Goal: Information Seeking & Learning: Learn about a topic

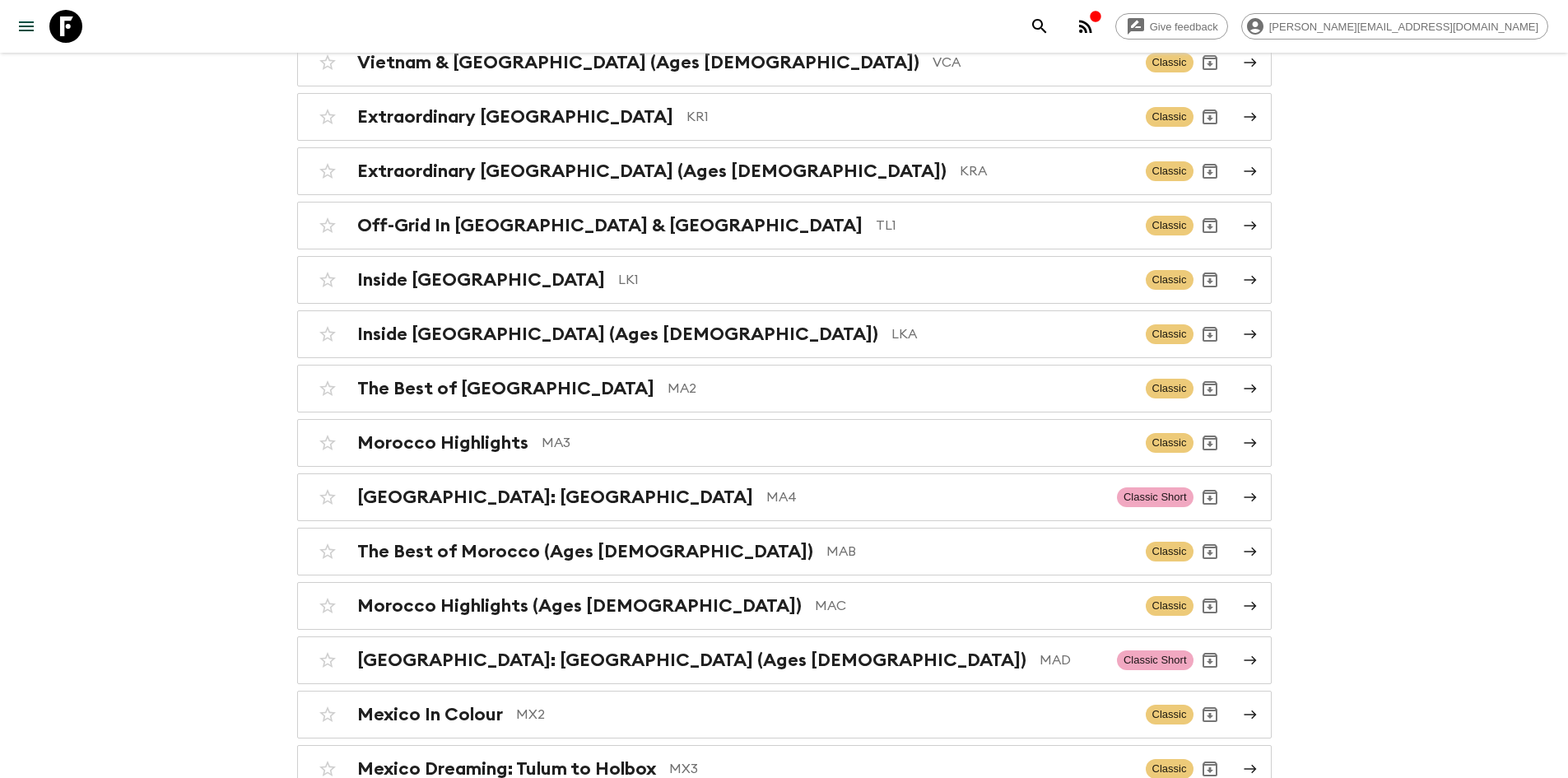
scroll to position [4843, 0]
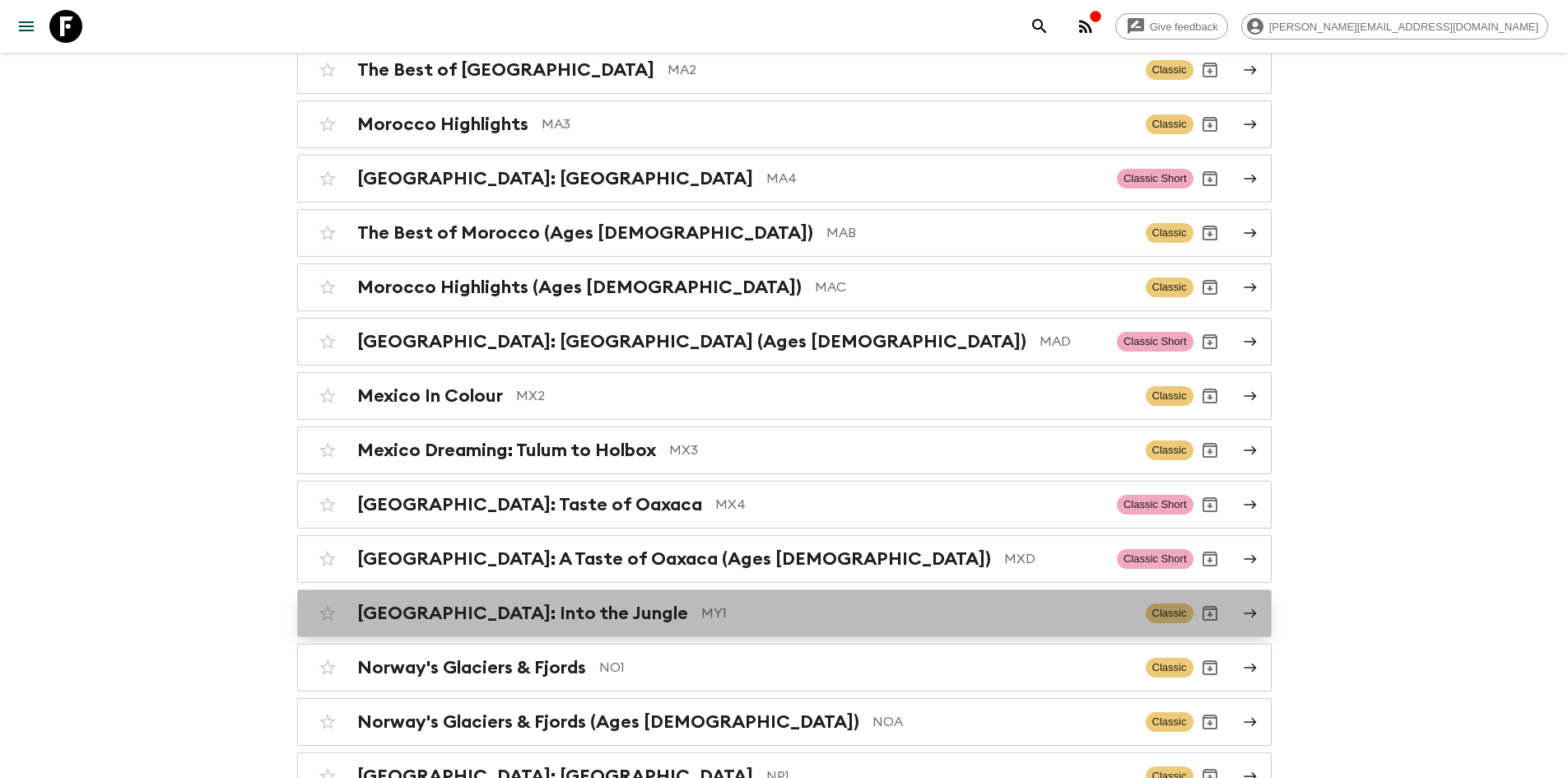
click at [575, 597] on div "[GEOGRAPHIC_DATA]: Into the Jungle MY1 Classic" at bounding box center [752, 613] width 882 height 33
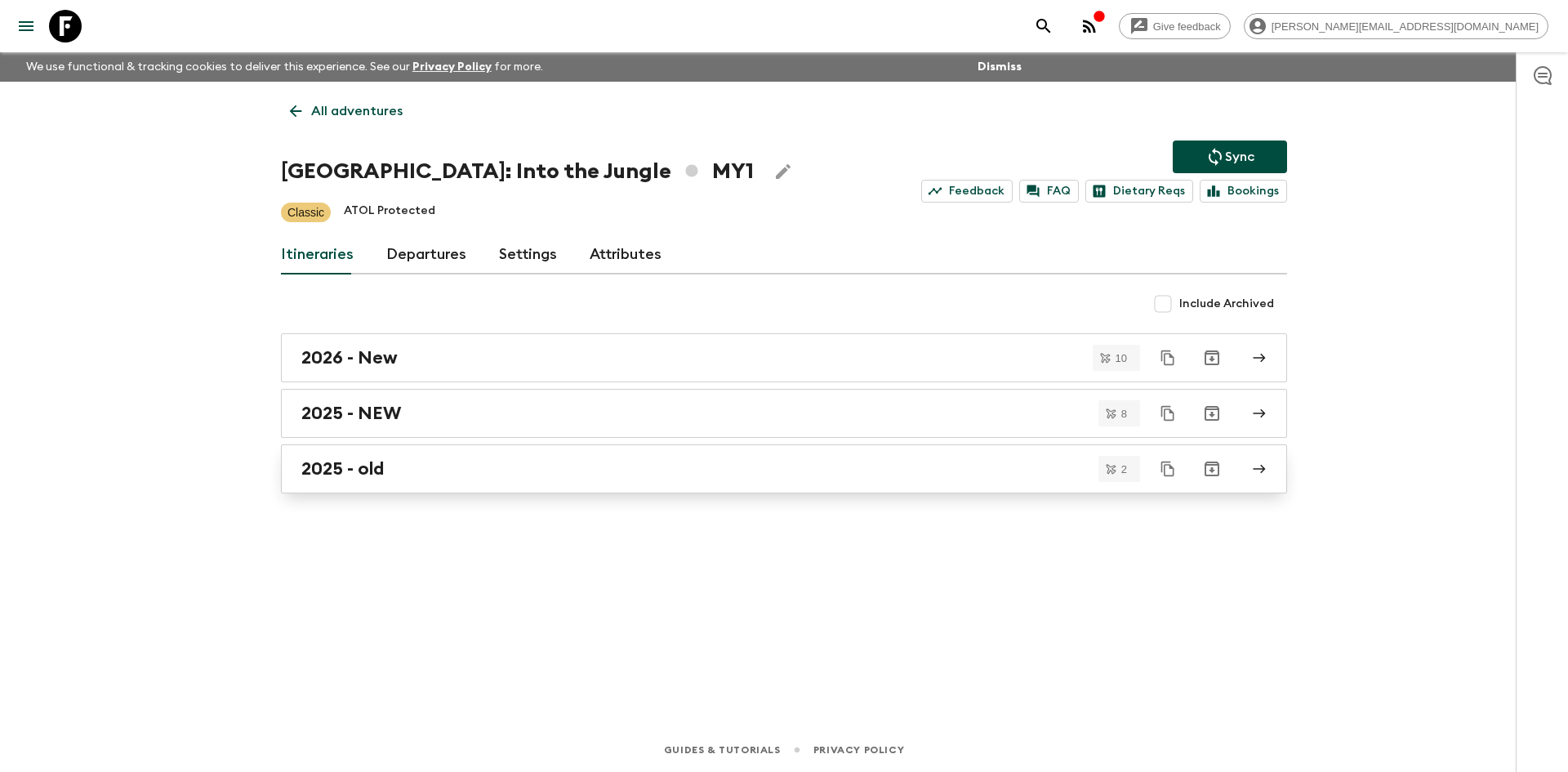
click at [379, 459] on h2 "2025 - old" at bounding box center [343, 469] width 83 height 22
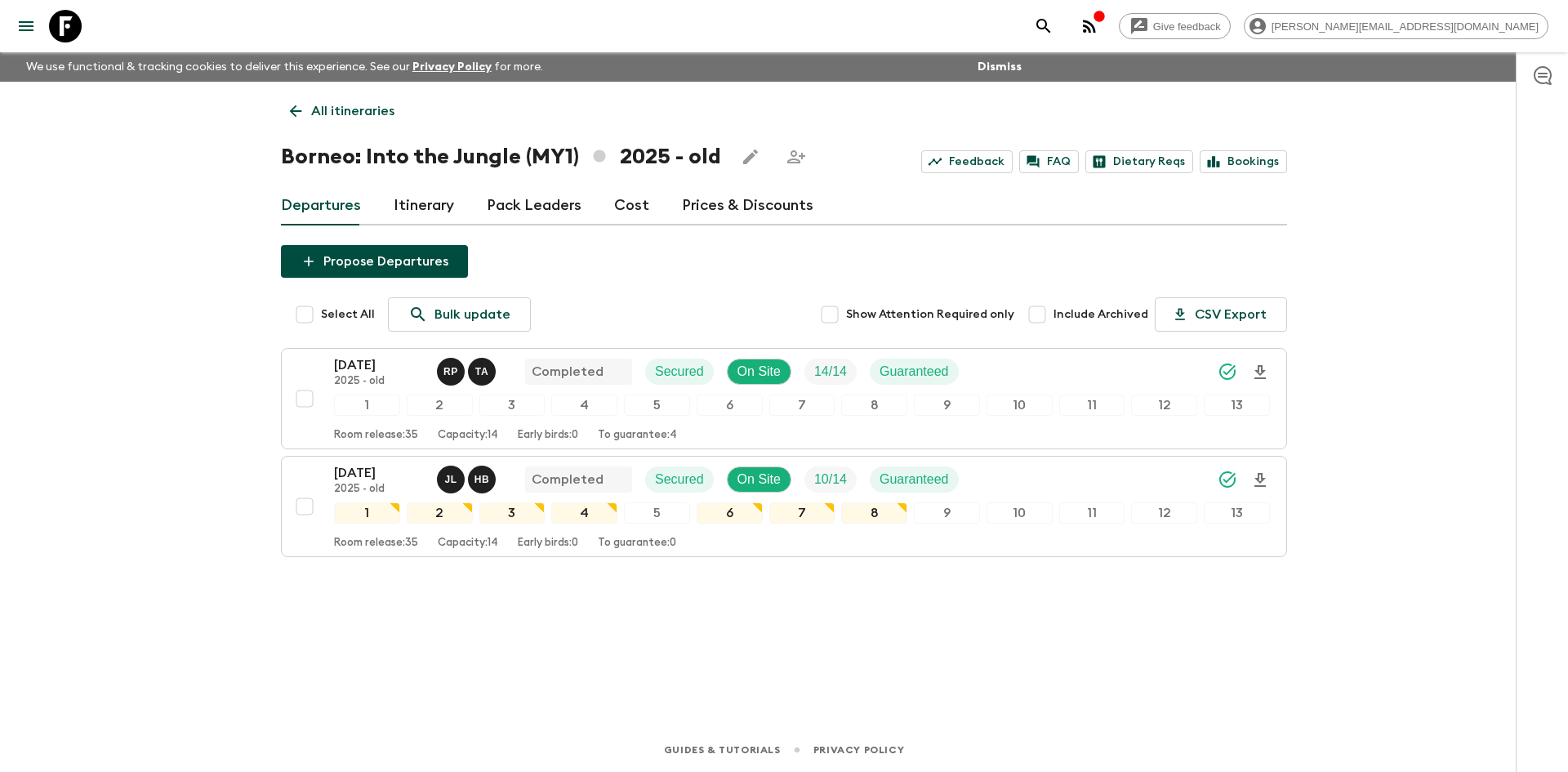
click at [294, 117] on icon at bounding box center [295, 111] width 18 height 18
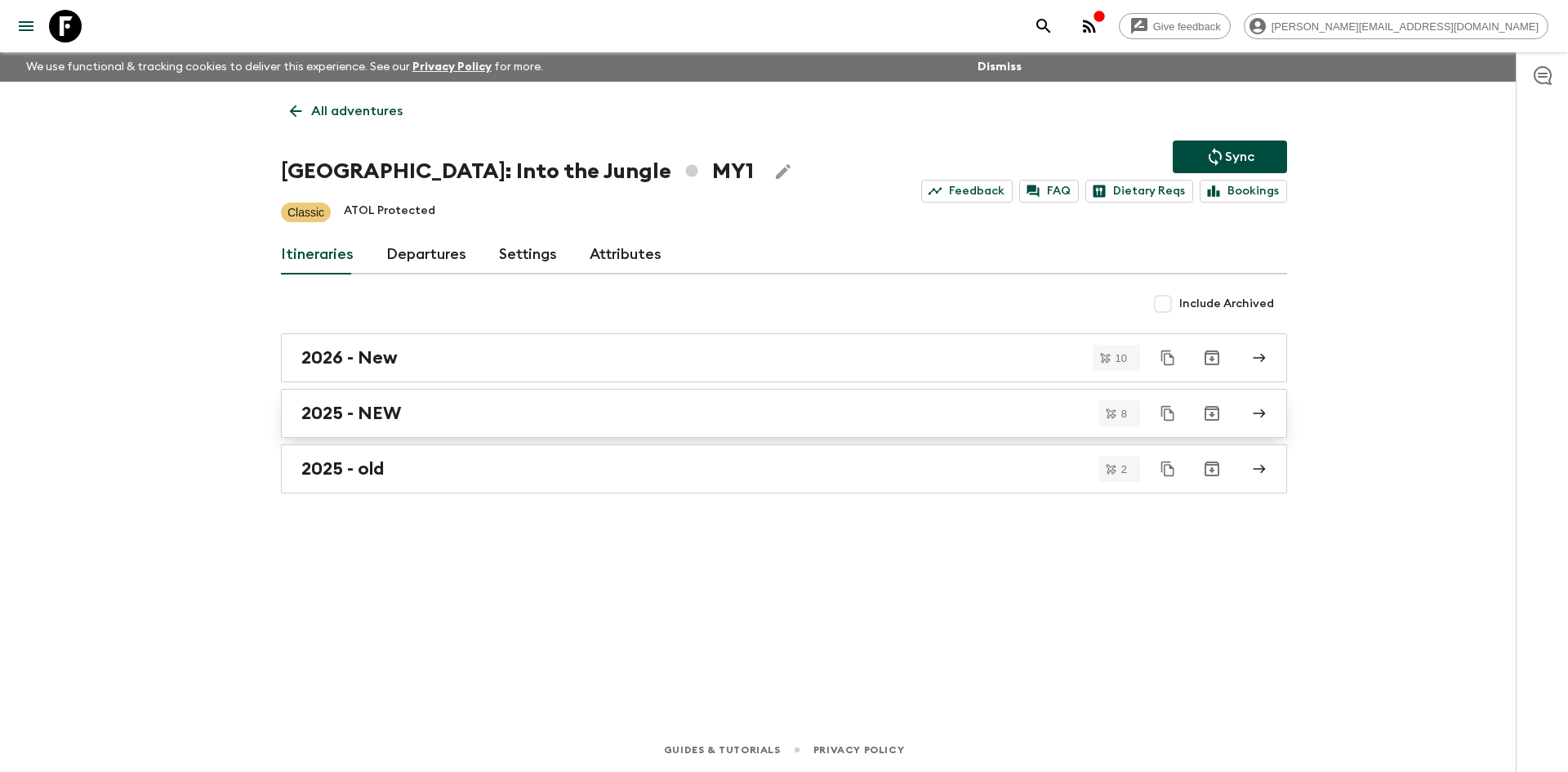
click at [438, 420] on div "2025 - NEW" at bounding box center [768, 414] width 934 height 22
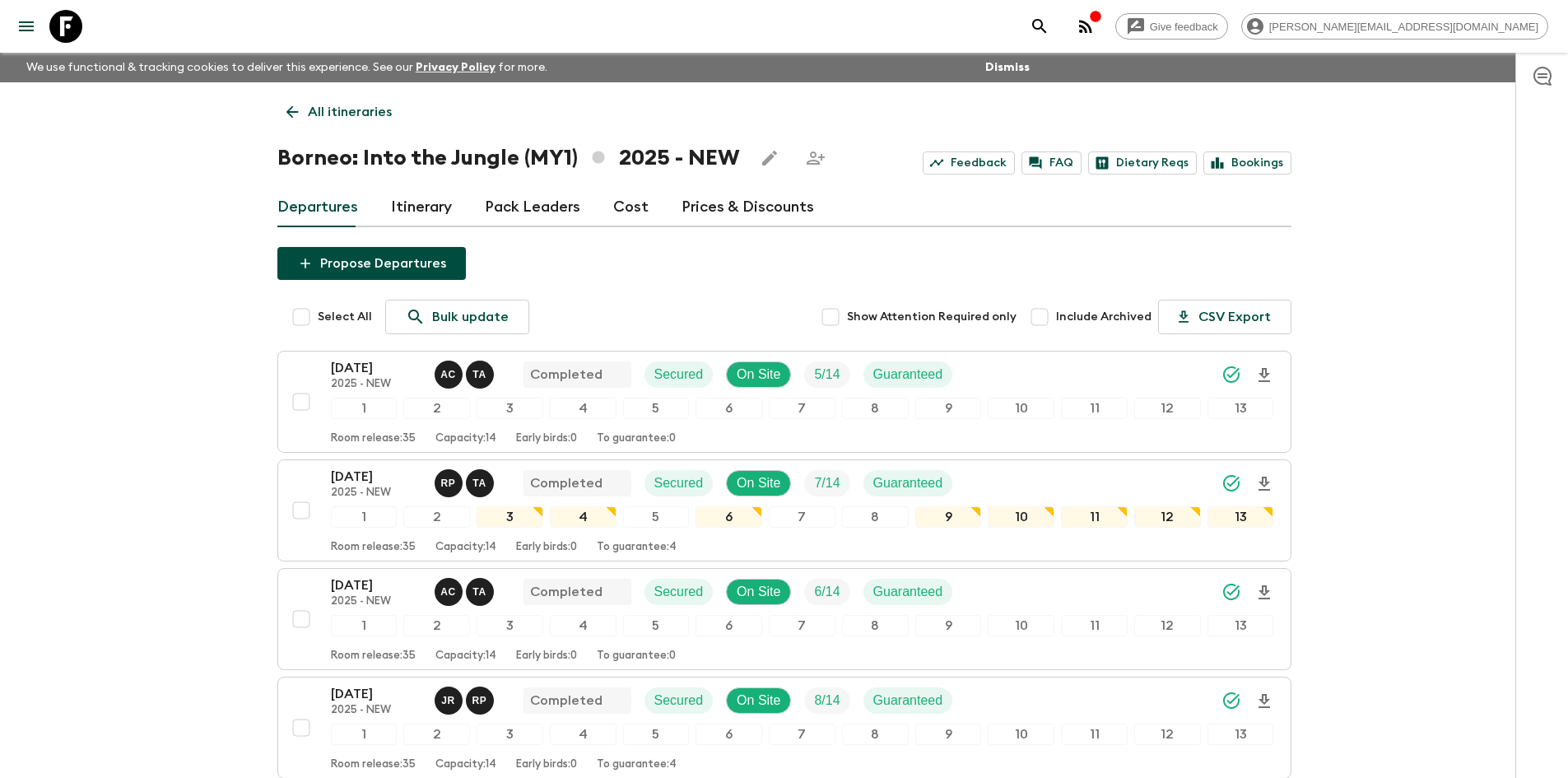
click at [418, 208] on link "Itinerary" at bounding box center [421, 207] width 61 height 39
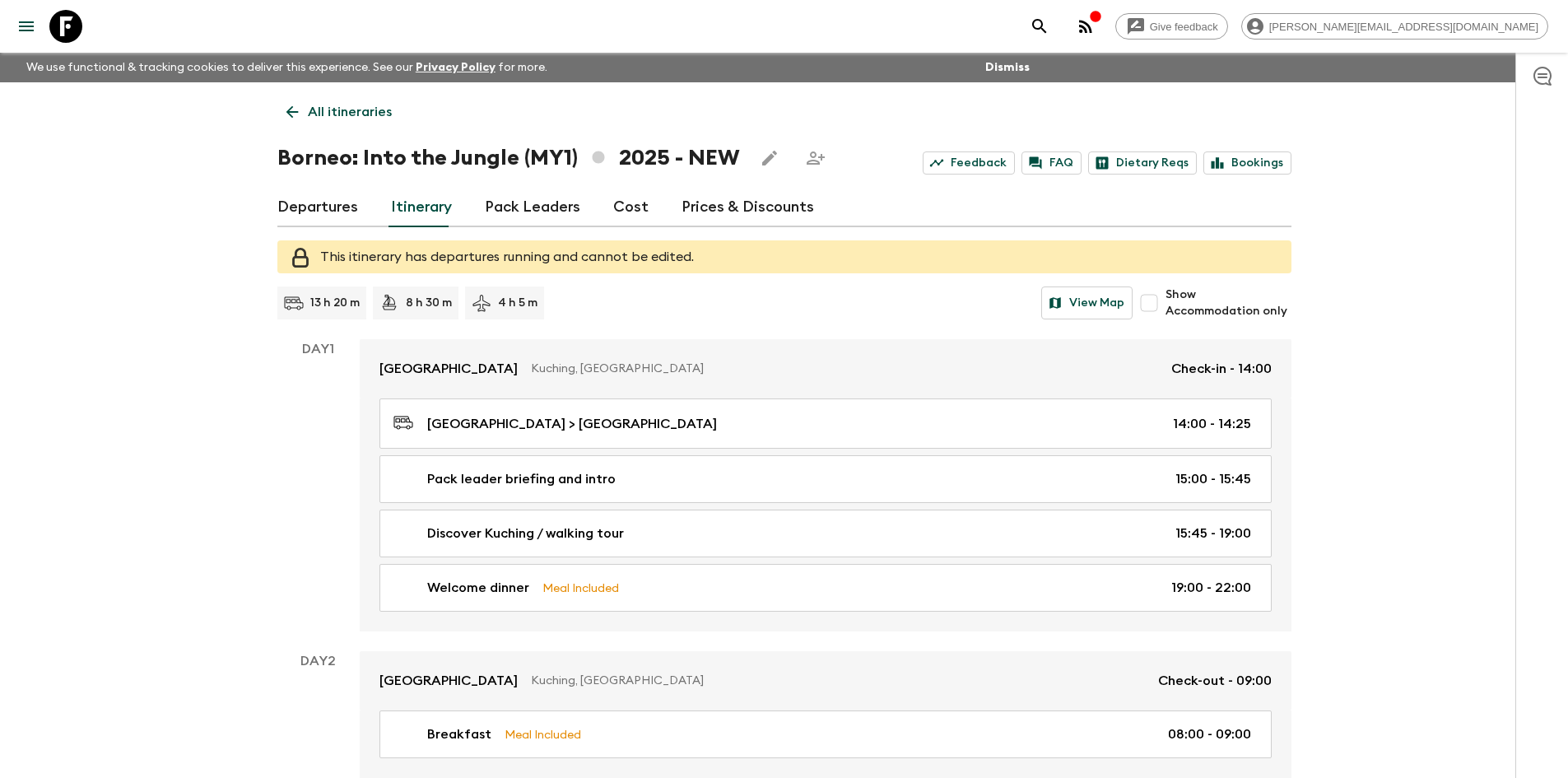
click at [1160, 304] on input "Show Accommodation only" at bounding box center [1148, 303] width 33 height 33
checkbox input "true"
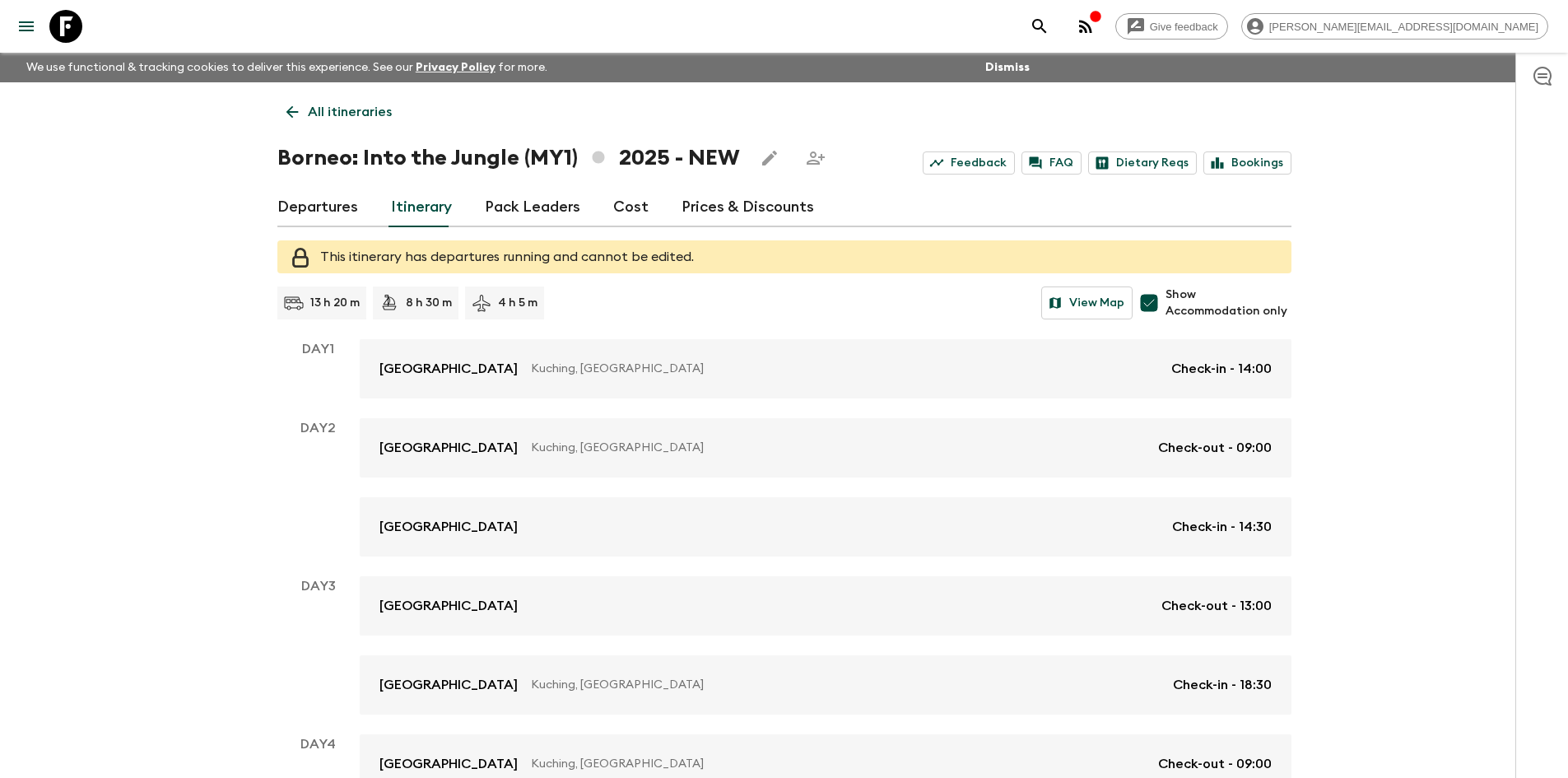
click at [318, 123] on link "All itineraries" at bounding box center [339, 112] width 123 height 33
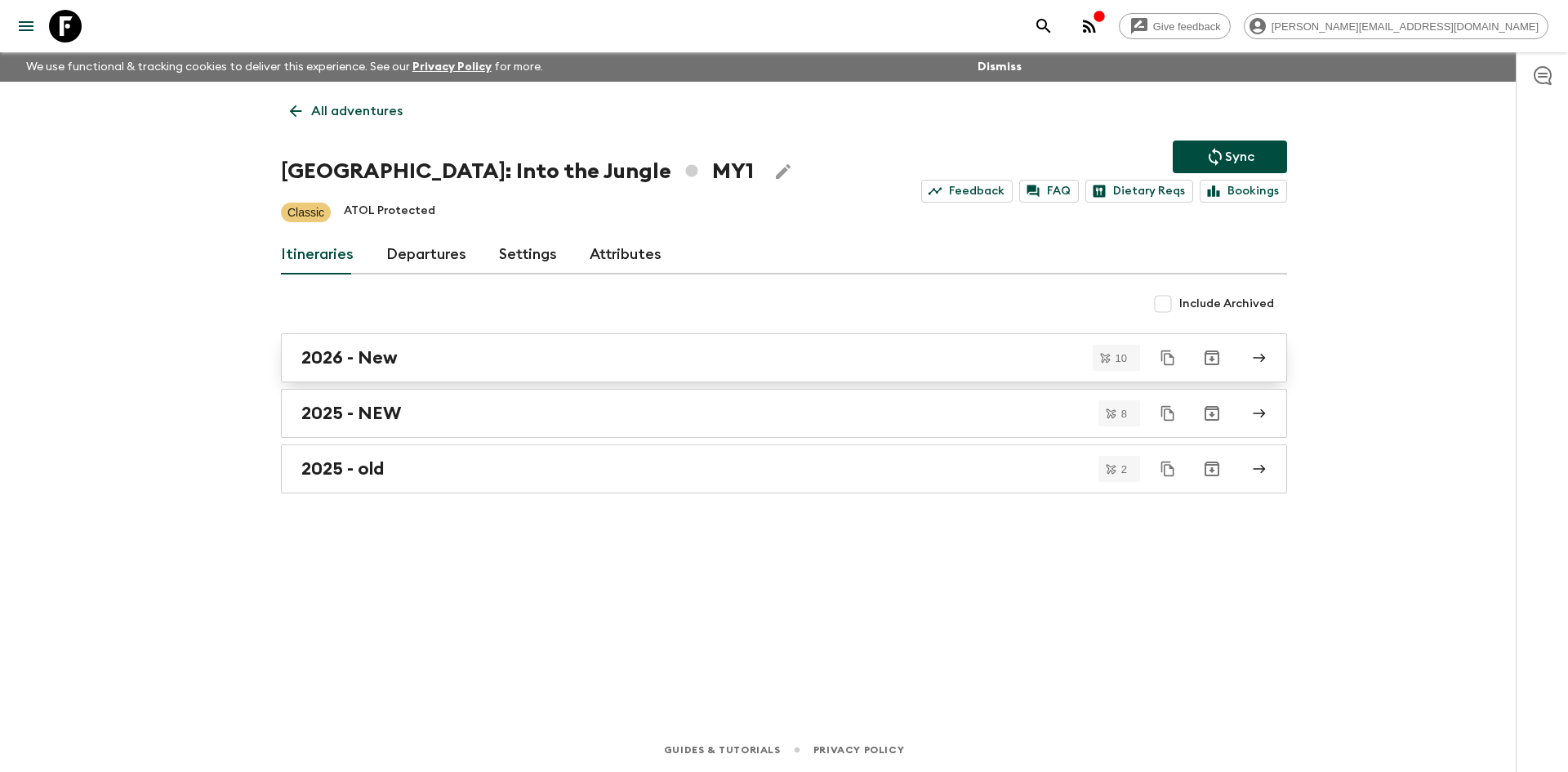
click at [446, 367] on div "2026 - New" at bounding box center [768, 358] width 934 height 22
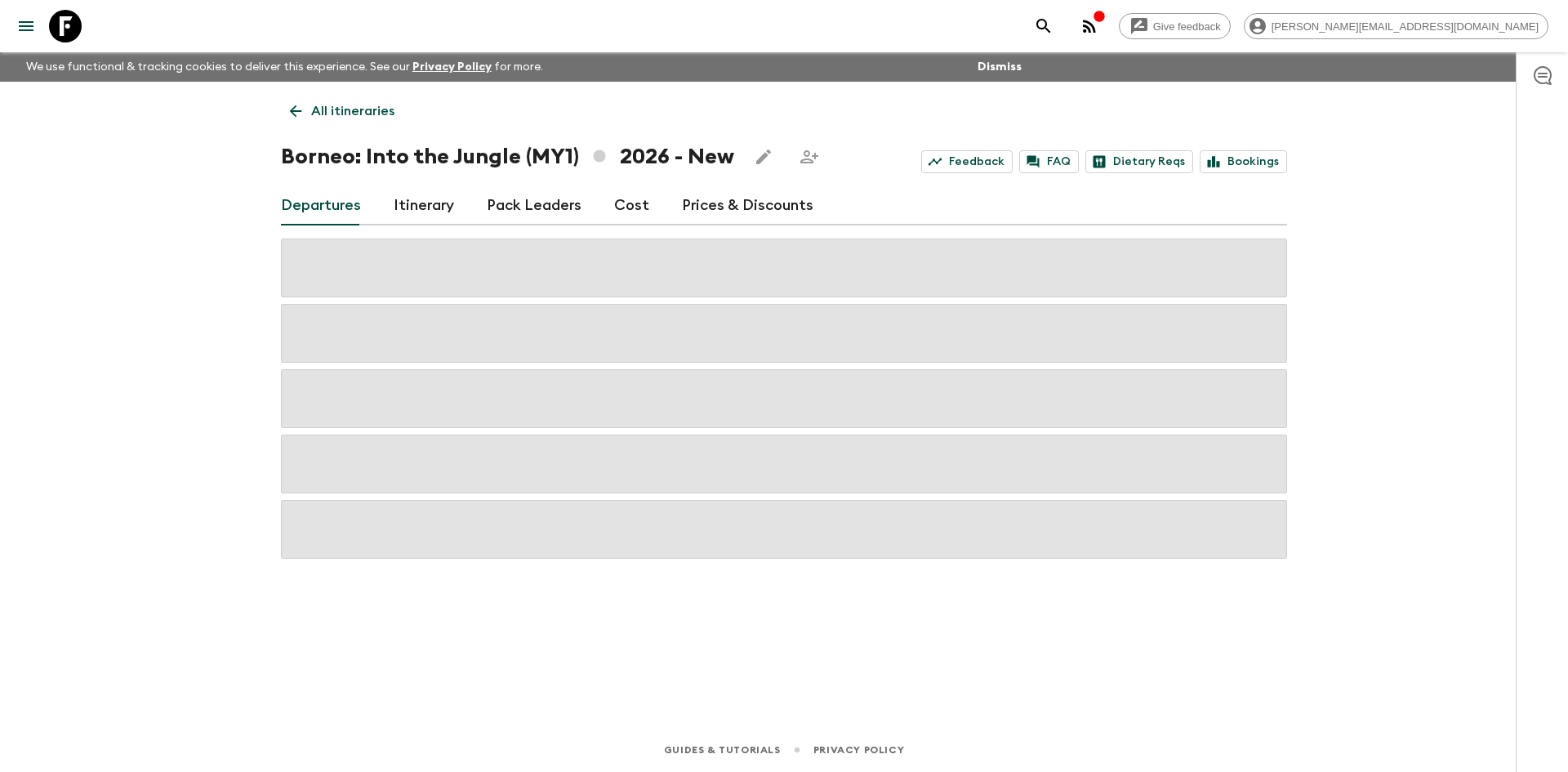
click at [420, 197] on link "Itinerary" at bounding box center [424, 205] width 60 height 39
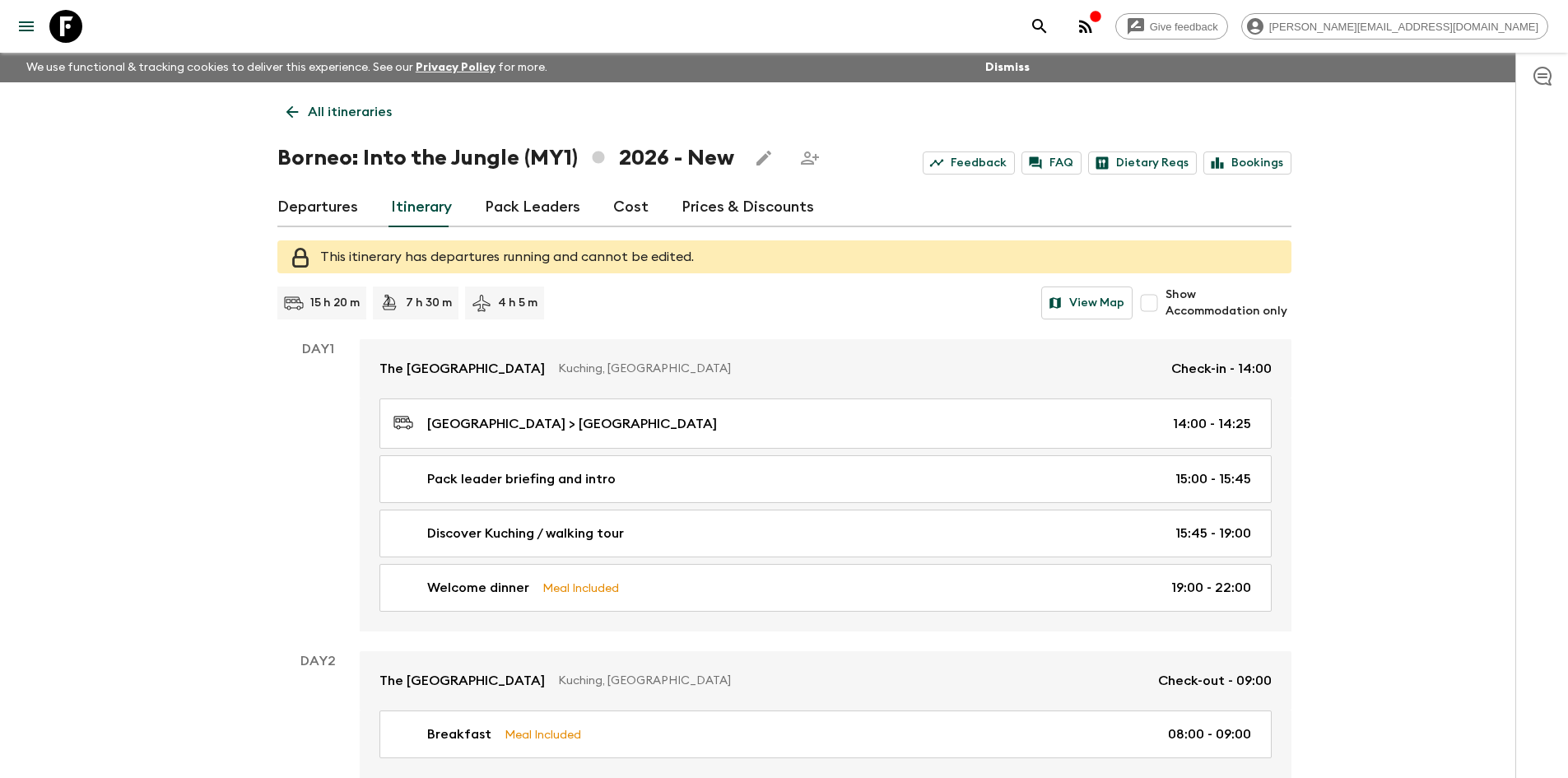
click at [1160, 304] on input "Show Accommodation only" at bounding box center [1148, 303] width 33 height 33
checkbox input "true"
